Goal: Check status

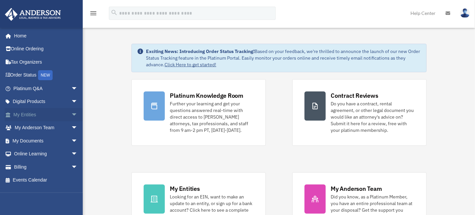
click at [28, 114] on link "My Entities arrow_drop_down" at bounding box center [46, 114] width 83 height 13
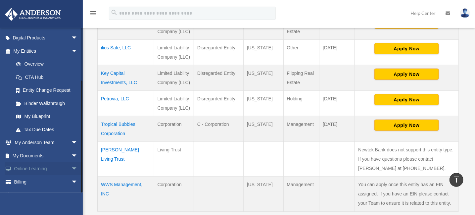
scroll to position [73, 0]
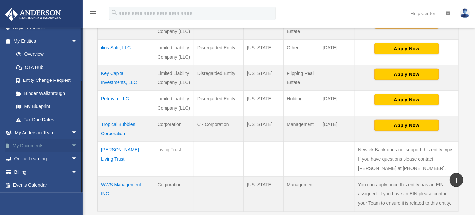
click at [22, 147] on link "My Documents arrow_drop_down" at bounding box center [46, 145] width 83 height 13
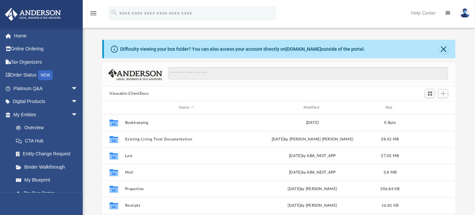
scroll to position [145, 348]
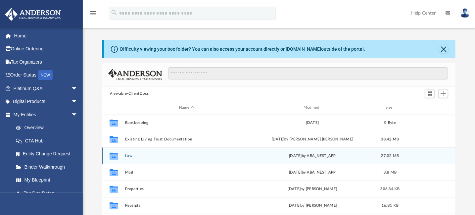
click at [131, 156] on button "Law" at bounding box center [186, 156] width 123 height 4
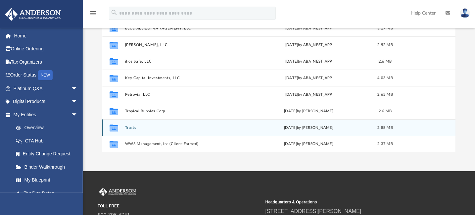
scroll to position [11, 0]
click at [131, 128] on div "Collaborated Folder Bell Gardens Health Center, LLC (Formerly: BG Urgent Health…" at bounding box center [278, 83] width 353 height 137
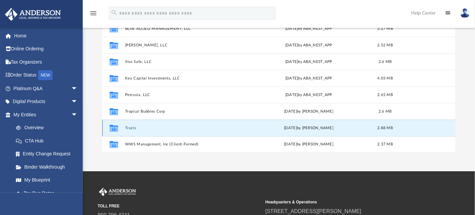
click at [127, 127] on button "Trusts" at bounding box center [185, 128] width 120 height 4
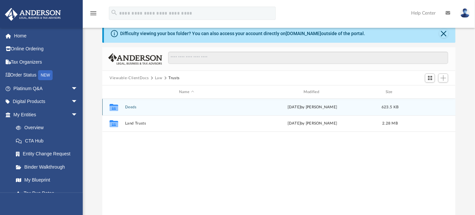
scroll to position [0, 0]
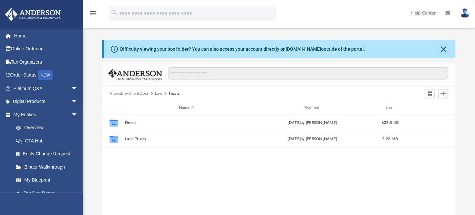
click at [156, 93] on button "Law" at bounding box center [159, 94] width 8 height 6
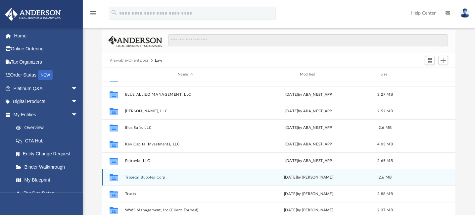
scroll to position [66, 0]
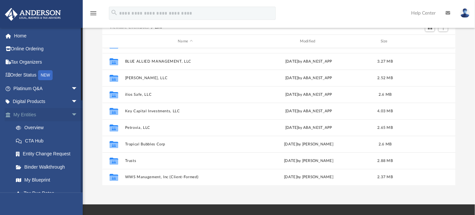
click at [28, 113] on link "My Entities arrow_drop_down" at bounding box center [46, 114] width 83 height 13
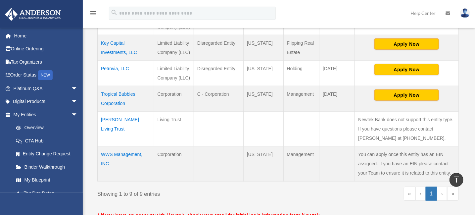
scroll to position [265, 0]
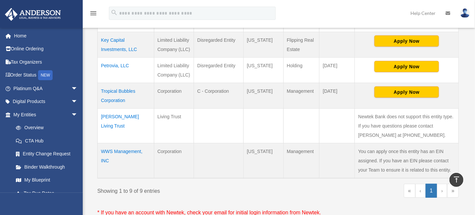
click at [106, 143] on td "[PERSON_NAME] Living Trust" at bounding box center [126, 126] width 57 height 35
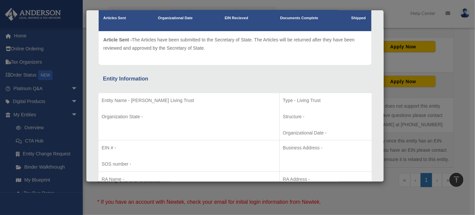
scroll to position [0, 0]
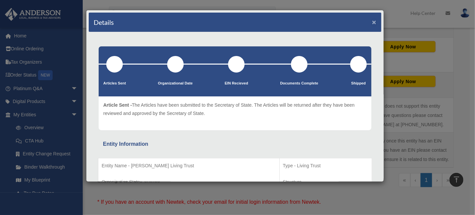
click at [372, 21] on button "×" at bounding box center [374, 22] width 4 height 7
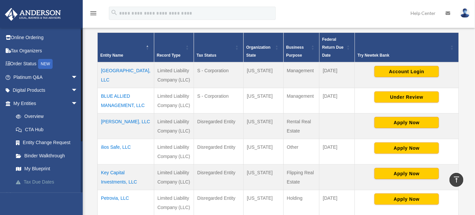
scroll to position [66, 0]
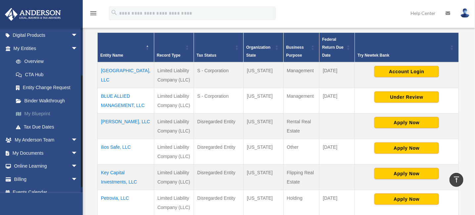
click at [32, 112] on link "My Blueprint" at bounding box center [48, 113] width 78 height 13
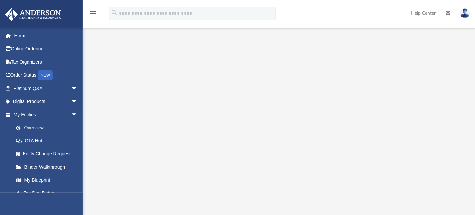
scroll to position [33, 0]
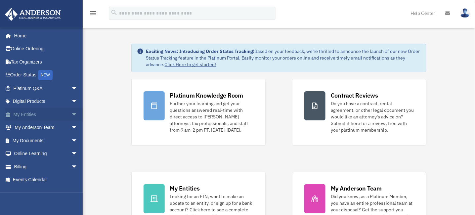
click at [27, 115] on link "My Entities arrow_drop_down" at bounding box center [46, 114] width 83 height 13
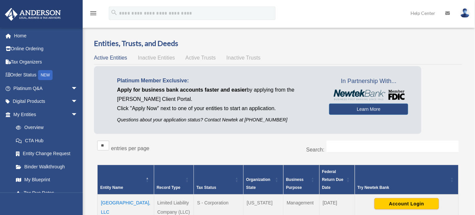
scroll to position [165, 0]
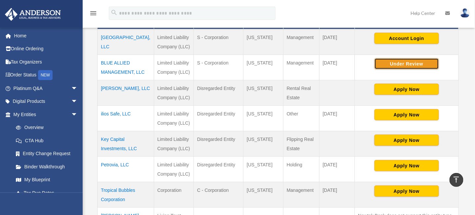
click at [403, 69] on button "Under Review" at bounding box center [407, 63] width 65 height 11
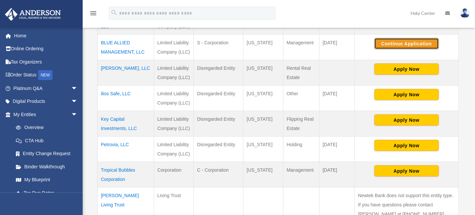
scroll to position [199, 0]
